Goal: Task Accomplishment & Management: Use online tool/utility

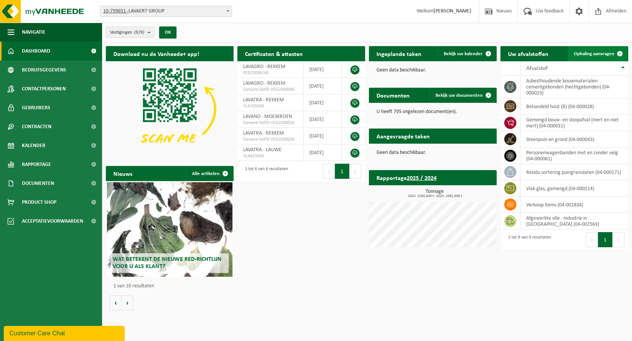
click at [605, 51] on span "Ophaling aanvragen" at bounding box center [594, 53] width 40 height 5
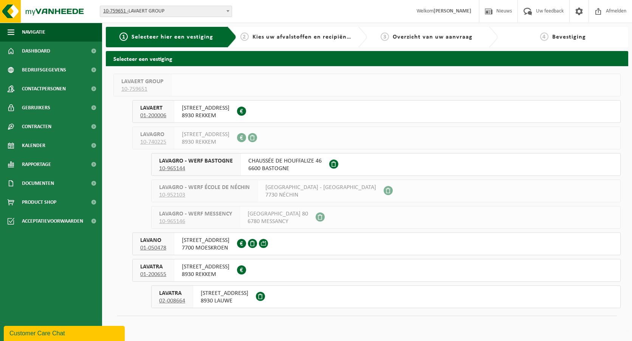
click at [236, 297] on span "8930 LAUWE" at bounding box center [225, 301] width 48 height 8
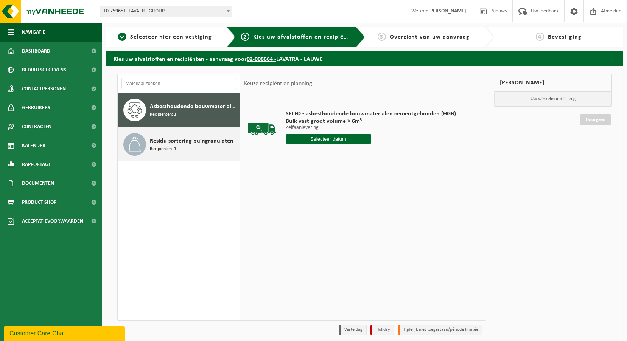
click at [197, 145] on span "Residu sortering puingranulaten" at bounding box center [192, 140] width 84 height 9
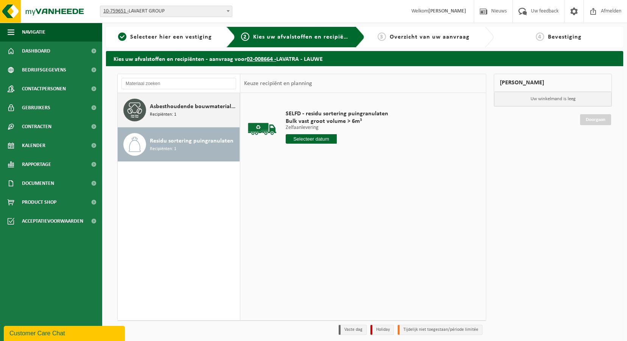
click at [176, 108] on span "Asbesthoudende bouwmaterialen cementgebonden (hechtgebonden)" at bounding box center [194, 106] width 88 height 9
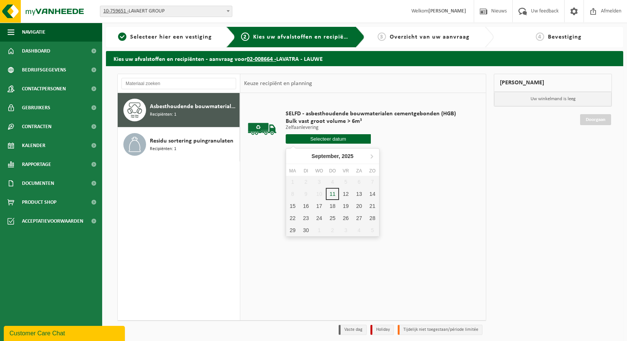
click at [310, 140] on input "text" at bounding box center [327, 138] width 85 height 9
click at [348, 194] on div "12" at bounding box center [345, 194] width 13 height 12
type input "Van 2025-09-12"
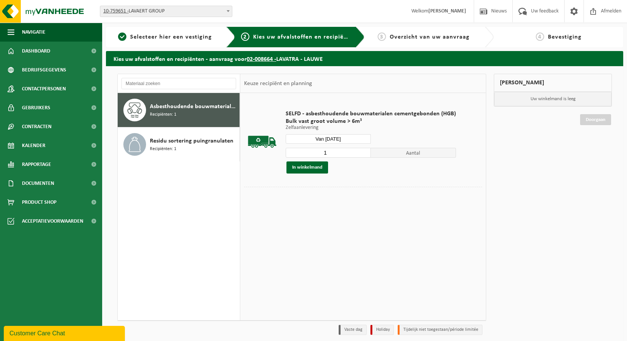
click at [313, 173] on div "SELFD - asbesthoudende bouwmaterialen cementgebonden (HGB) Bulk vast groot volu…" at bounding box center [371, 141] width 178 height 79
click at [313, 166] on button "In winkelmand" at bounding box center [307, 167] width 42 height 12
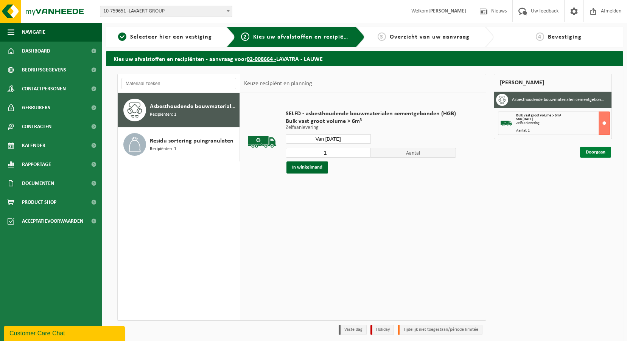
click at [588, 149] on link "Doorgaan" at bounding box center [595, 152] width 31 height 11
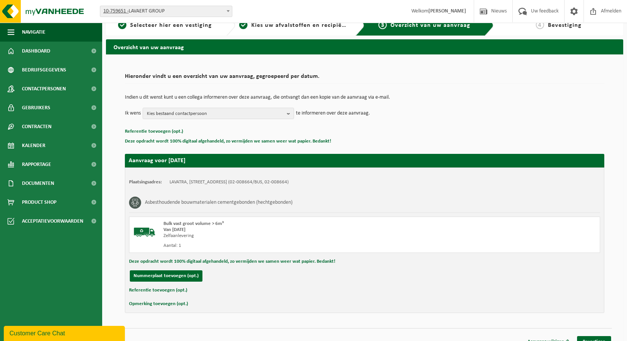
scroll to position [22, 0]
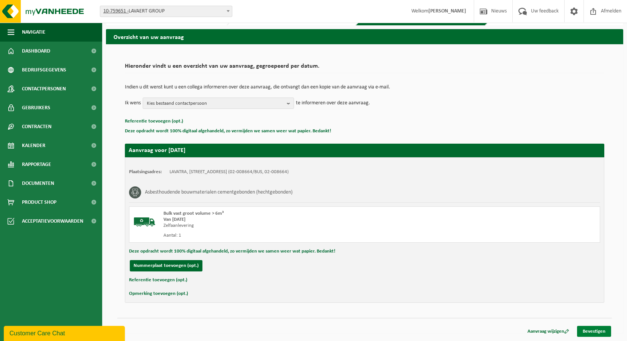
click at [597, 333] on link "Bevestigen" at bounding box center [594, 331] width 34 height 11
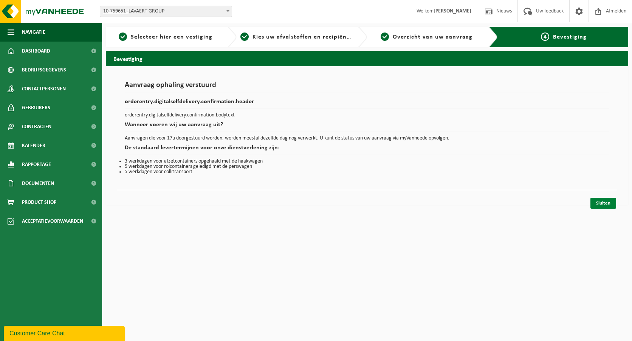
click at [600, 205] on link "Sluiten" at bounding box center [604, 203] width 26 height 11
